Goal: Browse casually

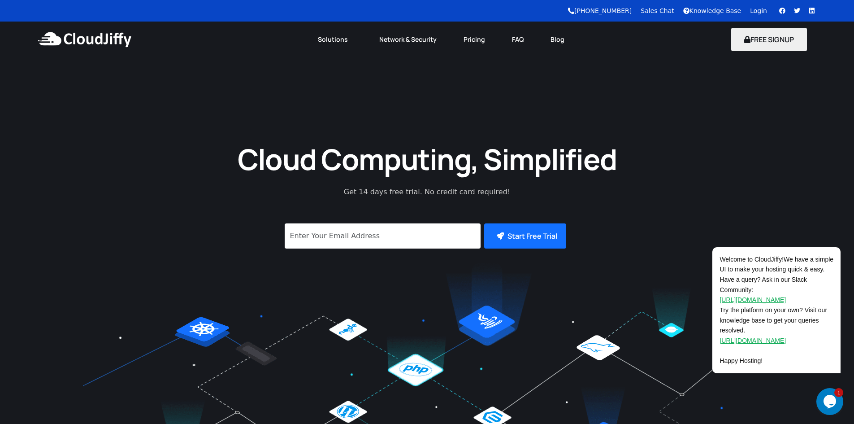
click at [826, 393] on button "Opens Chat This icon Opens the chat window." at bounding box center [830, 401] width 27 height 27
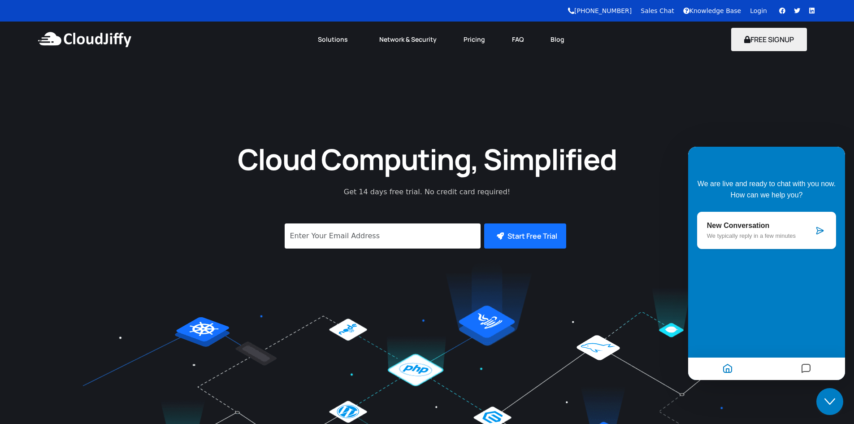
click at [817, 233] on icon at bounding box center [820, 230] width 9 height 9
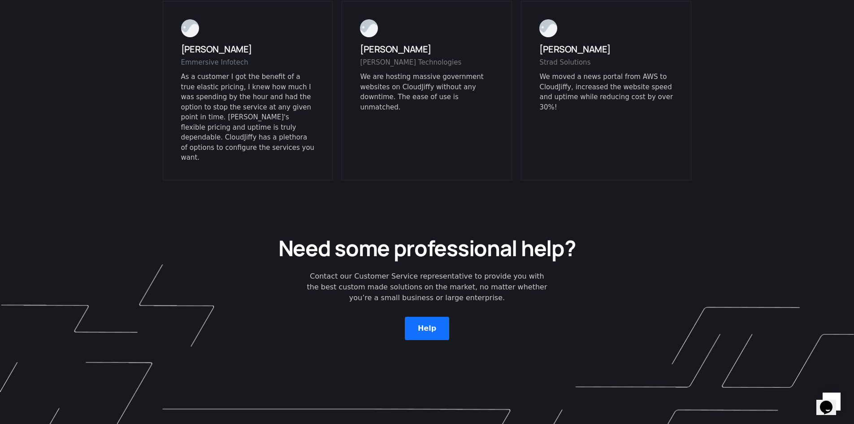
scroll to position [2179, 0]
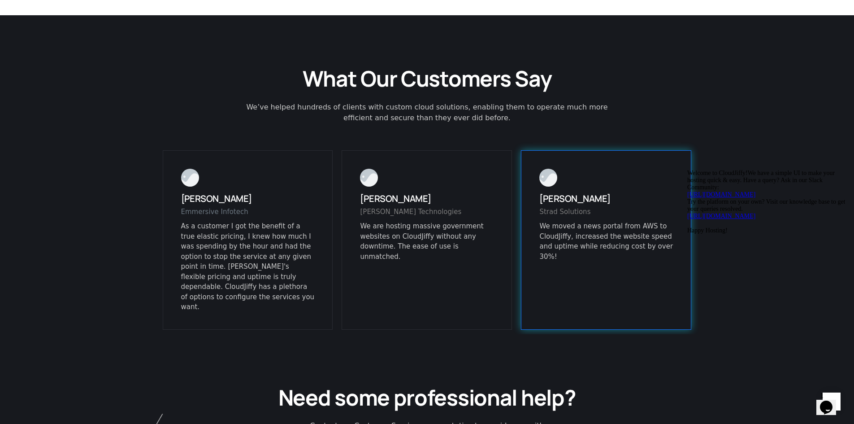
drag, startPoint x: 586, startPoint y: 203, endPoint x: 637, endPoint y: 202, distance: 51.1
click at [637, 221] on div "We moved a news portal from AWS to CloudJiffy, increased the website speed and …" at bounding box center [606, 241] width 134 height 40
drag, startPoint x: 647, startPoint y: 204, endPoint x: 664, endPoint y: 205, distance: 17.1
click at [665, 221] on div "We moved a news portal from AWS to CloudJiffy, increased the website speed and …" at bounding box center [606, 241] width 134 height 40
drag, startPoint x: 575, startPoint y: 215, endPoint x: 642, endPoint y: 214, distance: 66.8
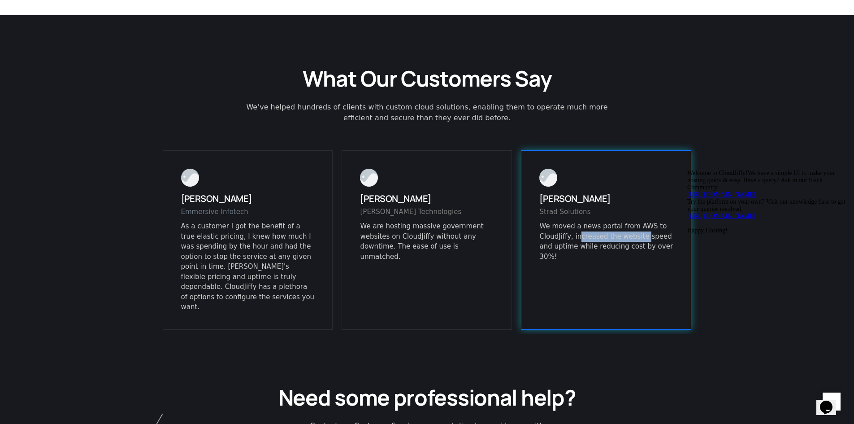
click at [639, 221] on div "We moved a news portal from AWS to CloudJiffy, increased the website speed and …" at bounding box center [606, 241] width 134 height 40
click at [642, 221] on div "We moved a news portal from AWS to CloudJiffy, increased the website speed and …" at bounding box center [606, 241] width 134 height 40
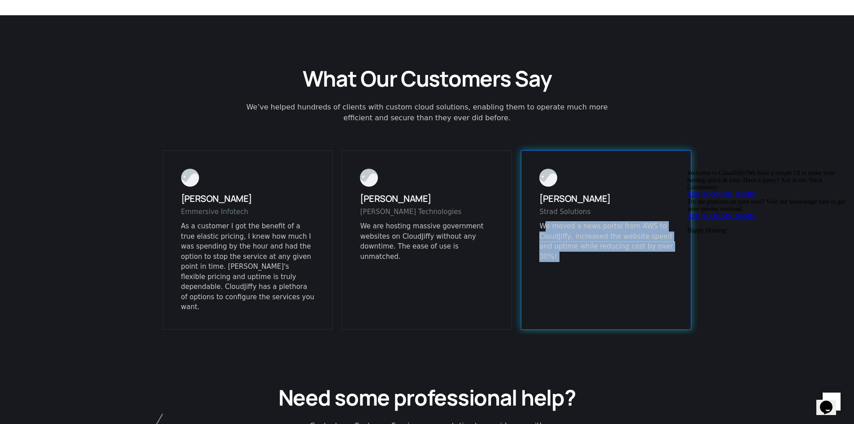
click at [642, 221] on div "We moved a news portal from AWS to CloudJiffy, increased the website speed and …" at bounding box center [606, 241] width 134 height 40
click at [587, 225] on div "We moved a news portal from AWS to CloudJiffy, increased the website speed and …" at bounding box center [606, 241] width 134 height 40
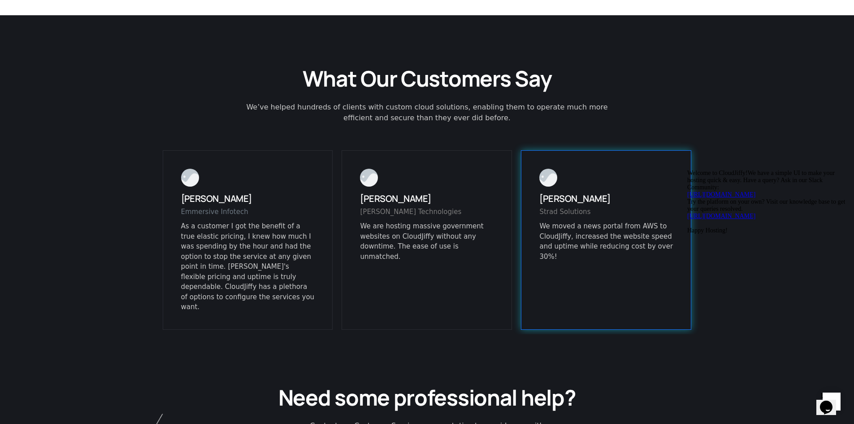
click at [572, 227] on div "We moved a news portal from AWS to CloudJiffy, increased the website speed and …" at bounding box center [606, 241] width 134 height 40
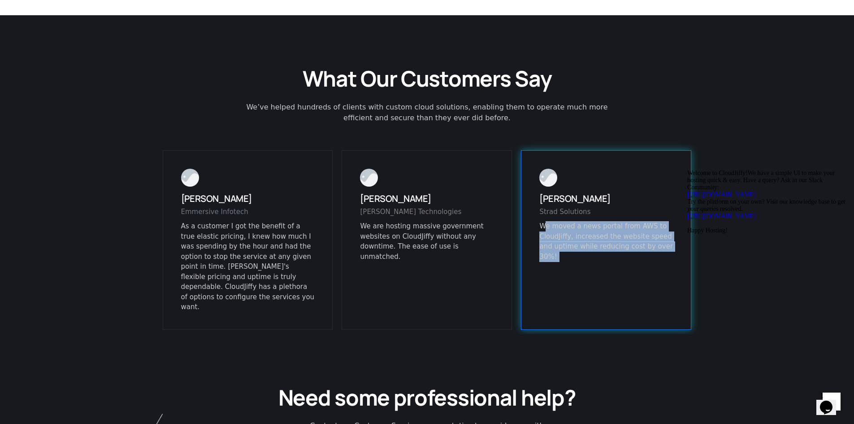
click at [572, 227] on div "We moved a news portal from AWS to CloudJiffy, increased the website speed and …" at bounding box center [606, 241] width 134 height 40
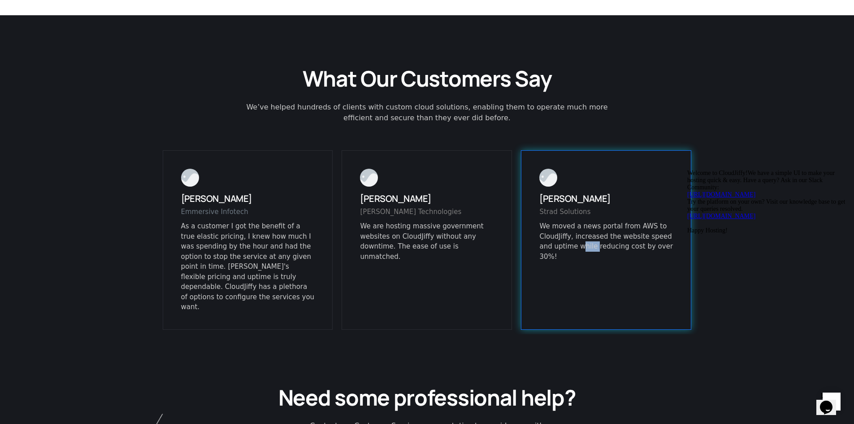
click at [572, 227] on div "We moved a news portal from AWS to CloudJiffy, increased the website speed and …" at bounding box center [606, 241] width 134 height 40
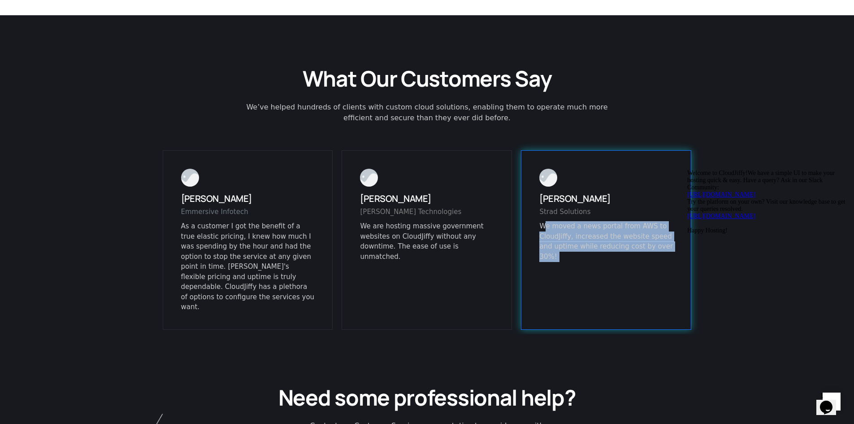
click at [572, 227] on div "We moved a news portal from AWS to CloudJiffy, increased the website speed and …" at bounding box center [606, 241] width 134 height 40
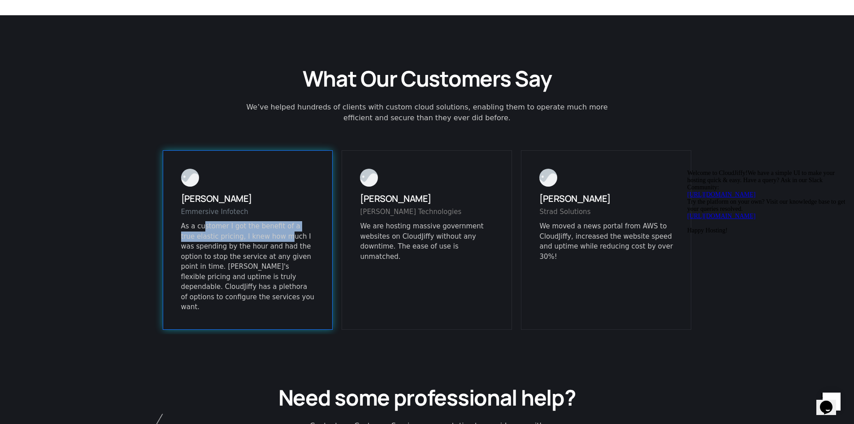
drag, startPoint x: 202, startPoint y: 209, endPoint x: 268, endPoint y: 215, distance: 66.2
click at [268, 221] on p "As a customer I got the benefit of a true elastic pricing, I knew how much I wa…" at bounding box center [248, 266] width 134 height 91
click at [261, 235] on p "As a customer I got the benefit of a true elastic pricing, I knew how much I wa…" at bounding box center [248, 266] width 134 height 91
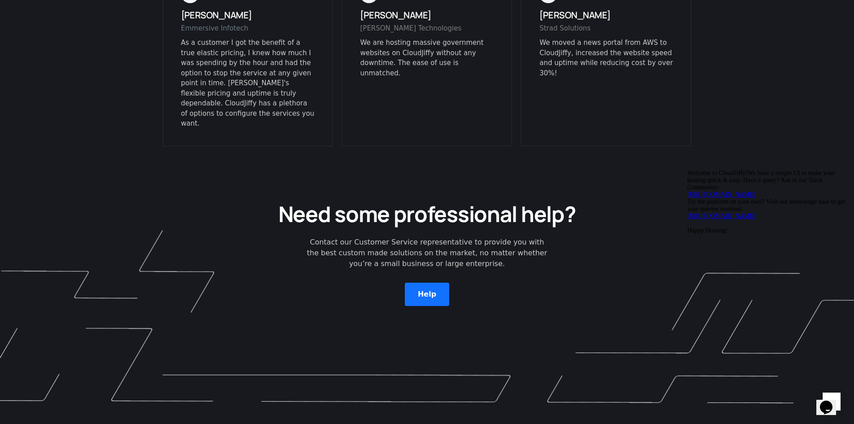
scroll to position [2260, 0]
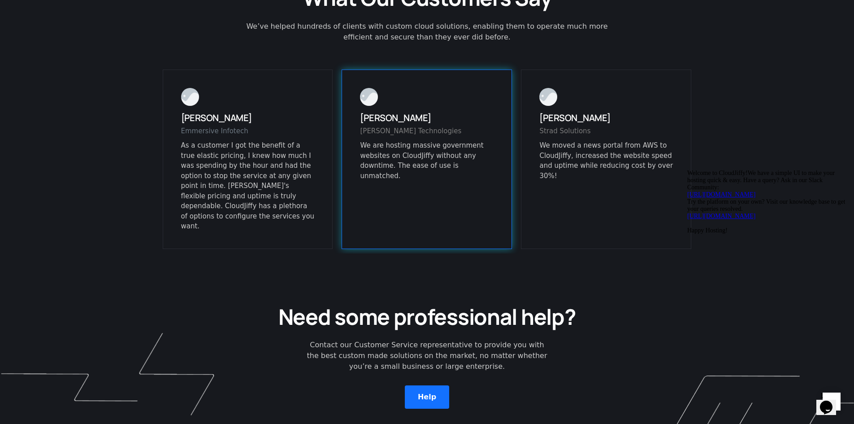
drag, startPoint x: 396, startPoint y: 126, endPoint x: 496, endPoint y: 128, distance: 99.6
click at [496, 128] on div "[PERSON_NAME] [PERSON_NAME] Technologies We are hosting massive government webs…" at bounding box center [427, 159] width 170 height 179
drag, startPoint x: 402, startPoint y: 135, endPoint x: 483, endPoint y: 136, distance: 81.6
click at [483, 140] on div "We are hosting massive government websites on CloudJiffy without any downtime. …" at bounding box center [427, 160] width 134 height 40
click at [398, 140] on div "We are hosting massive government websites on CloudJiffy without any downtime. …" at bounding box center [427, 160] width 134 height 40
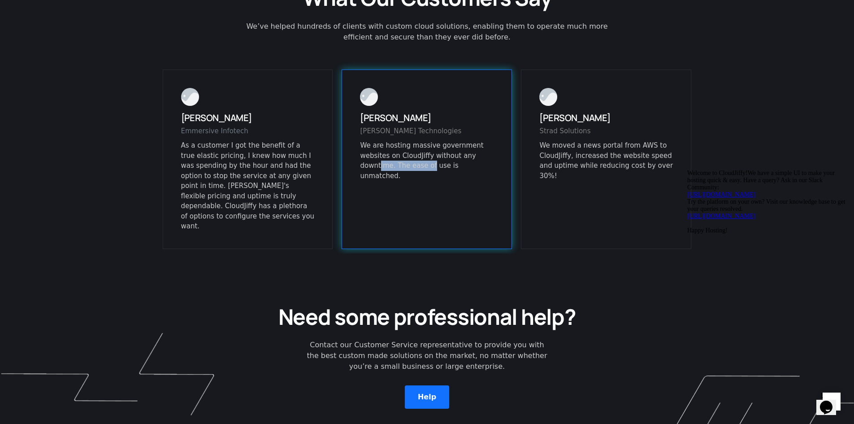
drag, startPoint x: 376, startPoint y: 143, endPoint x: 428, endPoint y: 145, distance: 52.5
click at [427, 145] on div "We are hosting massive government websites on CloudJiffy without any downtime. …" at bounding box center [427, 160] width 134 height 40
drag, startPoint x: 432, startPoint y: 145, endPoint x: 474, endPoint y: 148, distance: 41.8
click at [474, 148] on div "We are hosting massive government websites on CloudJiffy without any downtime. …" at bounding box center [427, 160] width 134 height 40
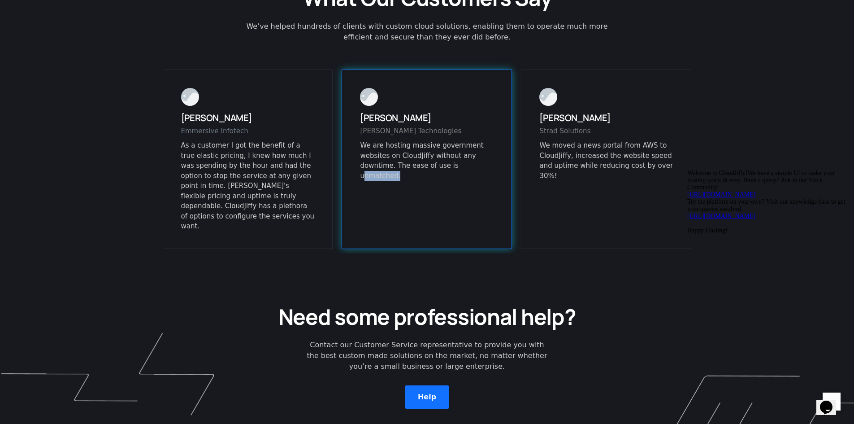
click at [474, 148] on div "We are hosting massive government websites on CloudJiffy without any downtime. …" at bounding box center [427, 160] width 134 height 40
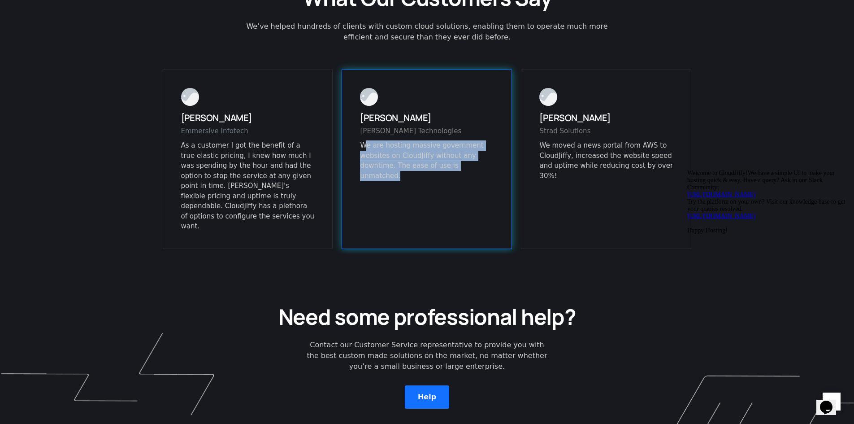
click at [474, 148] on div "We are hosting massive government websites on CloudJiffy without any downtime. …" at bounding box center [427, 160] width 134 height 40
click at [469, 147] on div "We are hosting massive government websites on CloudJiffy without any downtime. …" at bounding box center [427, 160] width 134 height 40
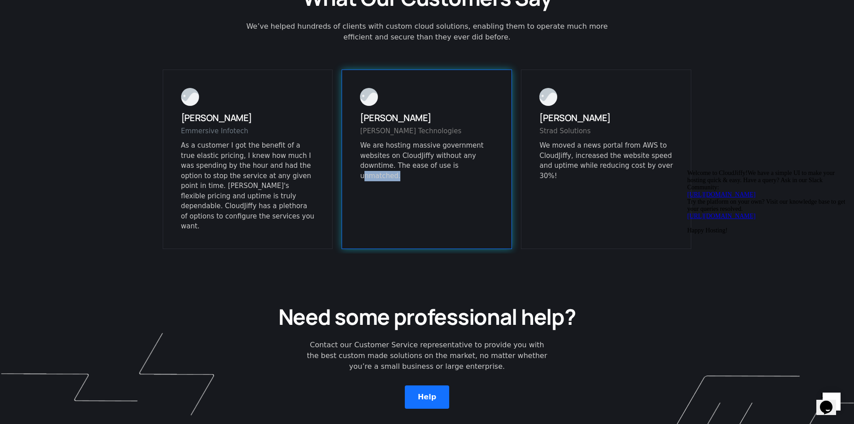
click at [469, 147] on div "We are hosting massive government websites on CloudJiffy without any downtime. …" at bounding box center [427, 160] width 134 height 40
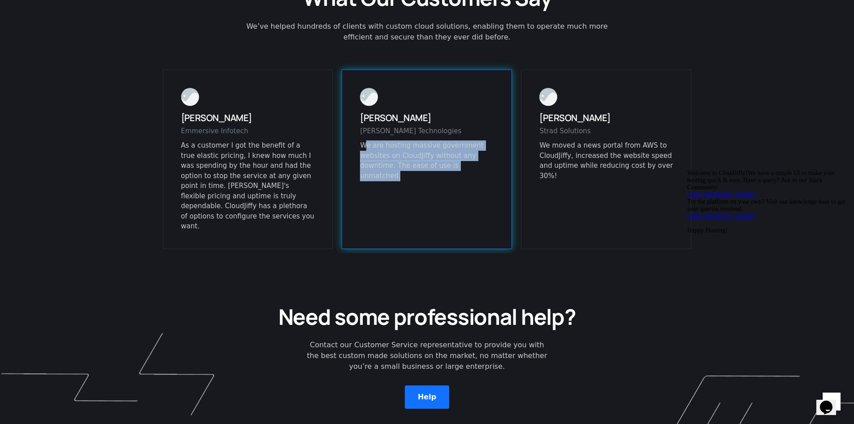
click at [469, 147] on div "We are hosting massive government websites on CloudJiffy without any downtime. …" at bounding box center [427, 160] width 134 height 40
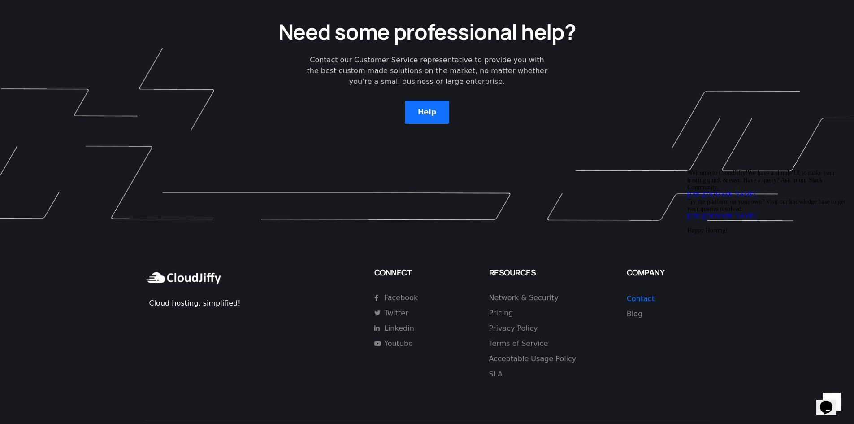
scroll to position [2553, 0]
